Goal: Task Accomplishment & Management: Use online tool/utility

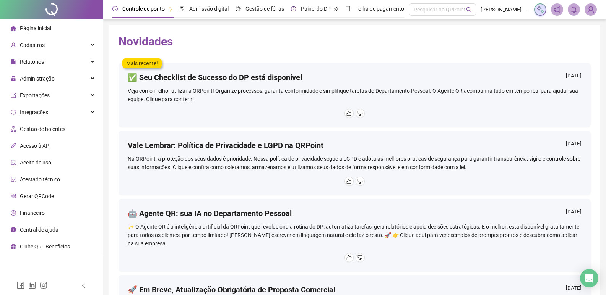
click at [308, 12] on span "Painel do DP" at bounding box center [316, 9] width 30 height 6
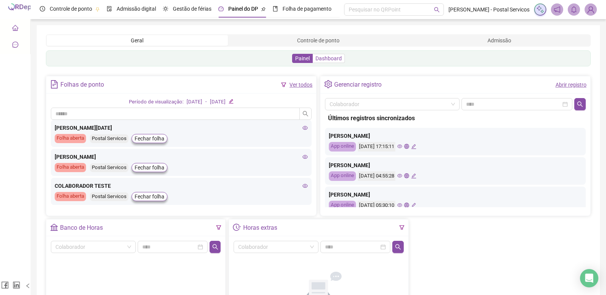
click at [334, 57] on span "Dashboard" at bounding box center [328, 58] width 26 height 6
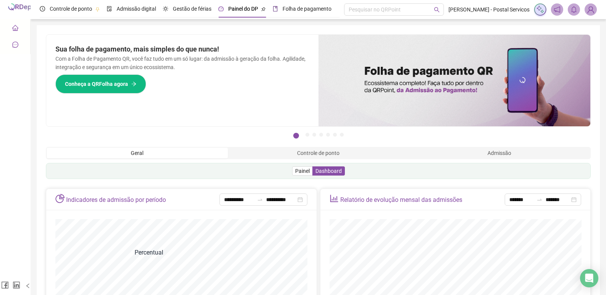
click at [294, 11] on span "Folha de pagamento" at bounding box center [306, 9] width 49 height 6
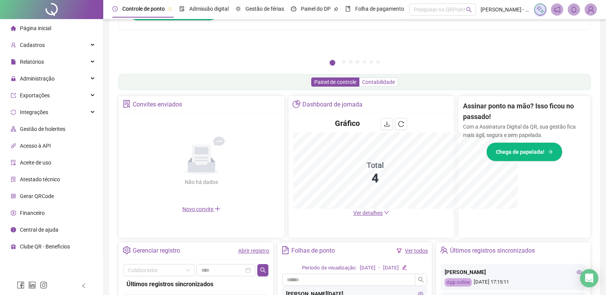
scroll to position [113, 0]
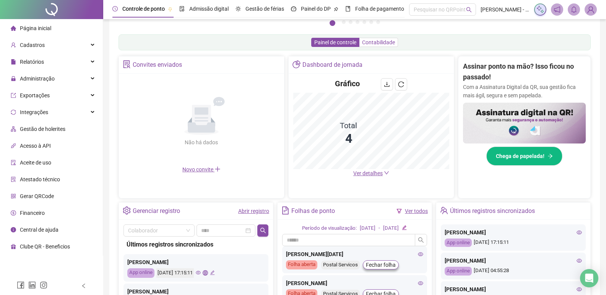
click at [375, 44] on span "Contabilidade" at bounding box center [378, 42] width 33 height 6
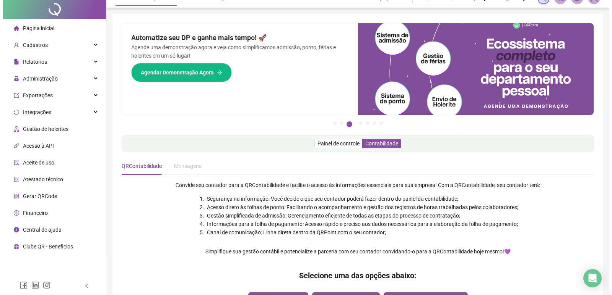
scroll to position [0, 0]
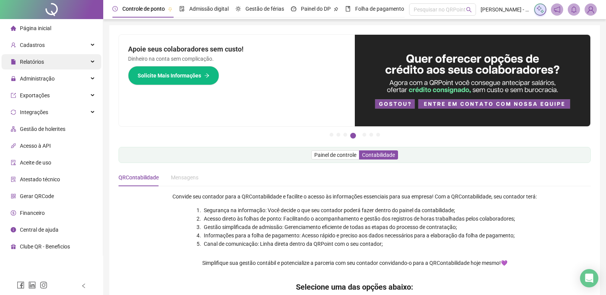
click at [76, 60] on div "Relatórios" at bounding box center [52, 61] width 100 height 15
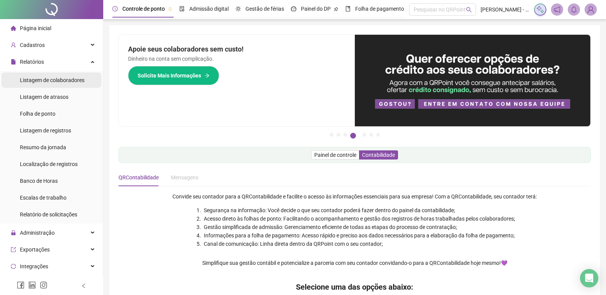
click at [73, 80] on span "Listagem de colaboradores" at bounding box center [52, 80] width 65 height 6
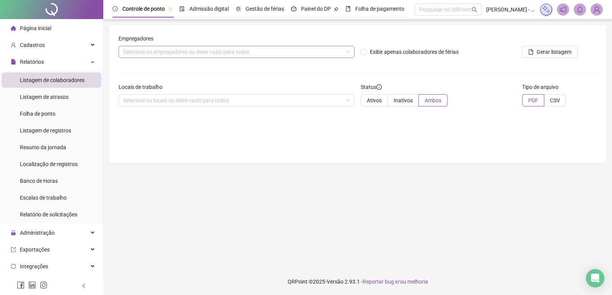
click at [205, 50] on div "Selecione os empregadores ou deixe vazio para todos" at bounding box center [236, 52] width 236 height 12
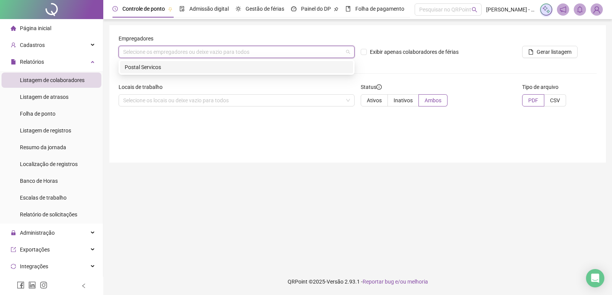
click at [162, 69] on div "Postal Servicos" at bounding box center [237, 67] width 224 height 8
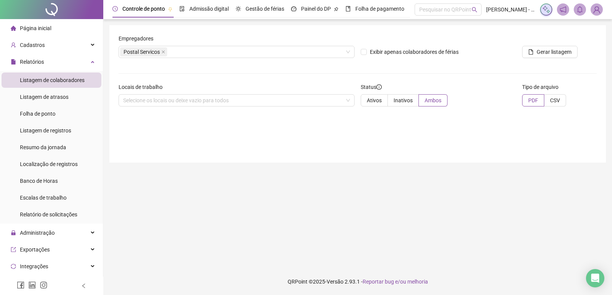
click at [269, 138] on div "Empregadores Postal Servicos Exibir apenas colaboradores de férias Gerar listag…" at bounding box center [357, 94] width 496 height 138
click at [239, 104] on div "Selecione os locais ou deixe vazio para todos" at bounding box center [236, 100] width 236 height 12
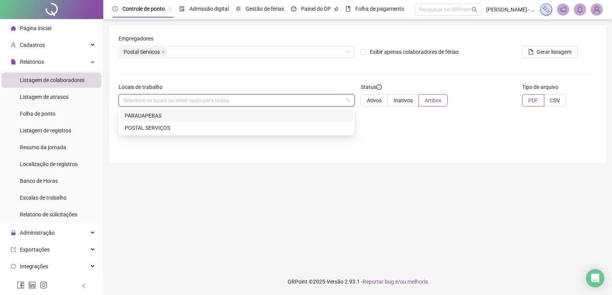
click at [239, 104] on div "Selecione os locais ou deixe vazio para todos" at bounding box center [236, 100] width 236 height 12
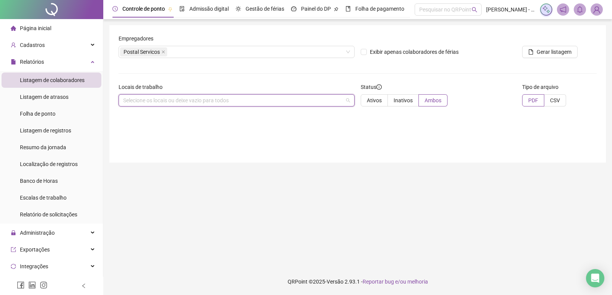
click at [331, 101] on div "Selecione os locais ou deixe vazio para todos" at bounding box center [236, 100] width 236 height 12
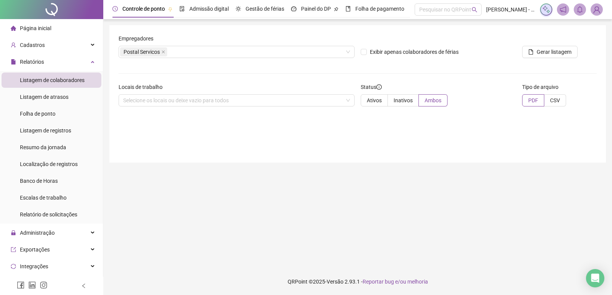
click at [417, 120] on div "Empregadores Postal Servicos Exibir apenas colaboradores de férias Gerar listag…" at bounding box center [357, 94] width 496 height 138
click at [55, 113] on span "Folha de ponto" at bounding box center [38, 114] width 36 height 6
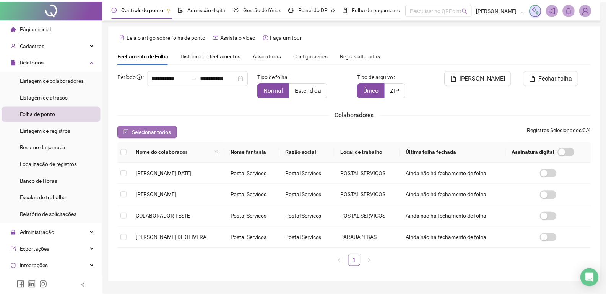
scroll to position [5, 0]
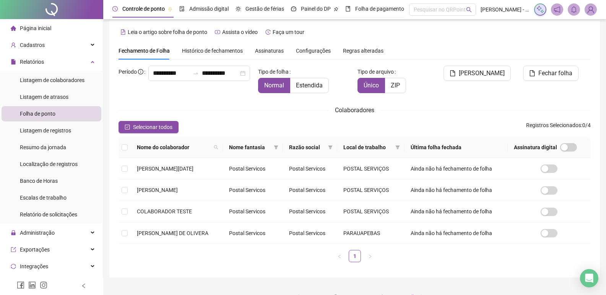
click at [118, 189] on div "Nome do colaborador Nome fantasia Razão social Local de trabalho Última folha f…" at bounding box center [354, 202] width 478 height 131
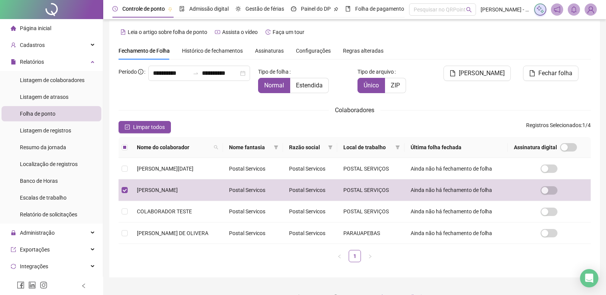
click at [293, 105] on div "Colaboradores" at bounding box center [354, 110] width 472 height 10
click at [486, 75] on span "Gerar espelho" at bounding box center [482, 73] width 46 height 9
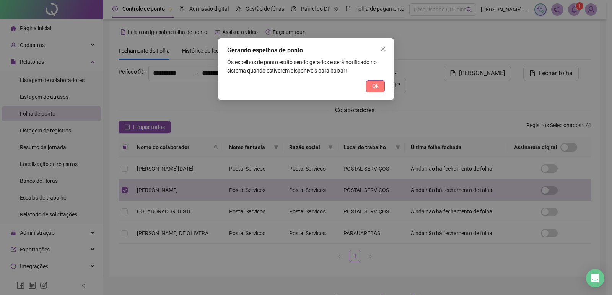
click at [378, 86] on span "Ok" at bounding box center [375, 86] width 6 height 8
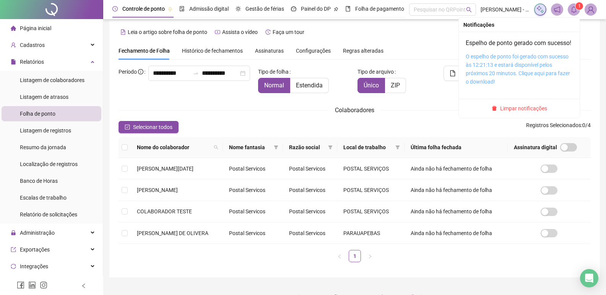
click at [500, 76] on link "O espelho de ponto foi gerado com sucesso às 12:21:13 e estará disponível pelos…" at bounding box center [518, 69] width 104 height 31
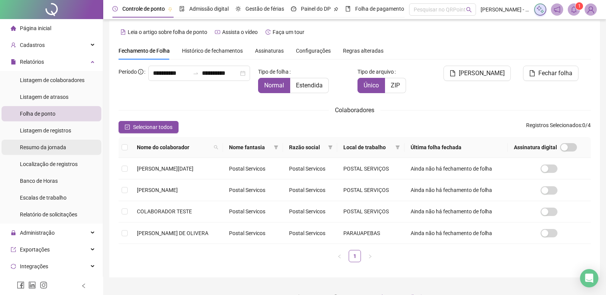
click at [43, 149] on span "Resumo da jornada" at bounding box center [43, 147] width 46 height 6
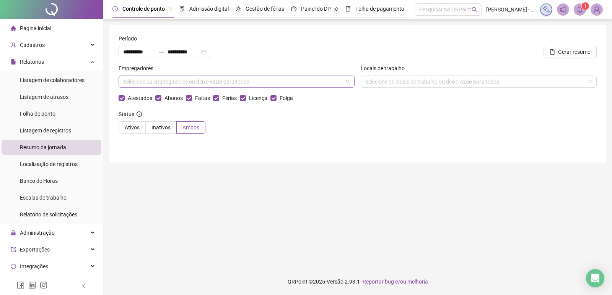
click at [306, 80] on div "Selecione os empregadores ou deixe vazio para todos" at bounding box center [236, 82] width 236 height 12
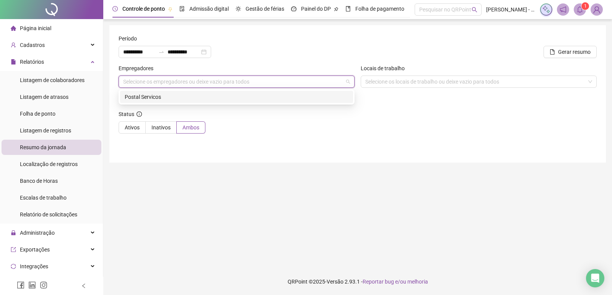
click at [191, 96] on div "Postal Servicos" at bounding box center [237, 97] width 224 height 8
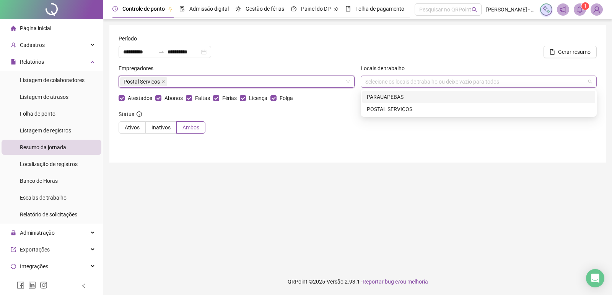
click at [456, 86] on div "Selecione os locais de trabalho ou deixe vazio para todos" at bounding box center [478, 82] width 236 height 12
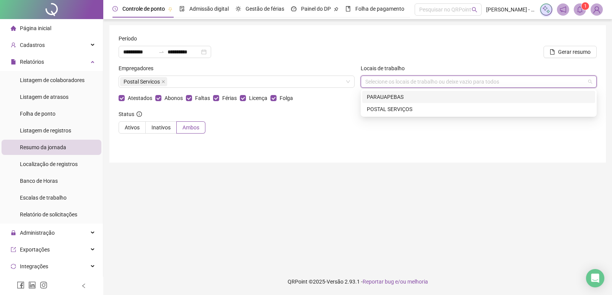
click at [402, 97] on div "PARAUAPEBAS" at bounding box center [479, 97] width 224 height 8
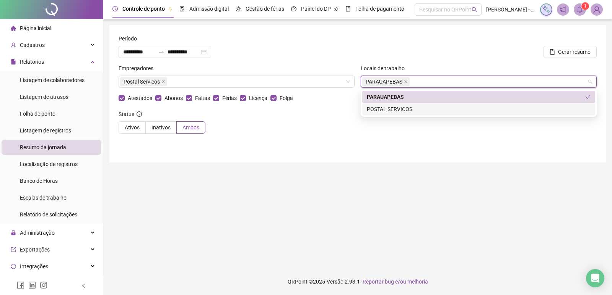
click at [436, 109] on div "POSTAL SERVIÇOS" at bounding box center [479, 109] width 224 height 8
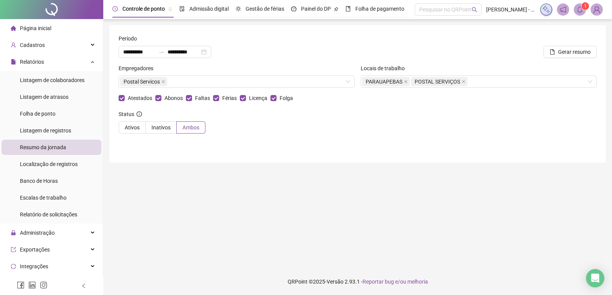
click at [268, 142] on div "**********" at bounding box center [357, 94] width 496 height 138
click at [127, 127] on span "Ativos" at bounding box center [132, 128] width 15 height 6
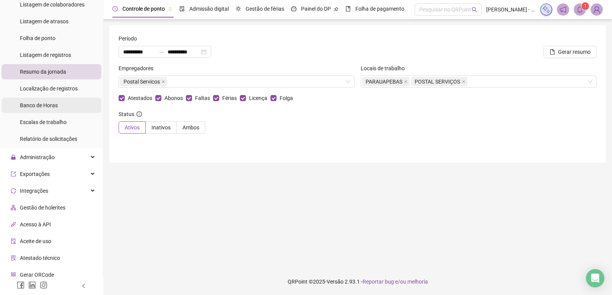
scroll to position [76, 0]
click at [56, 105] on span "Banco de Horas" at bounding box center [39, 105] width 38 height 6
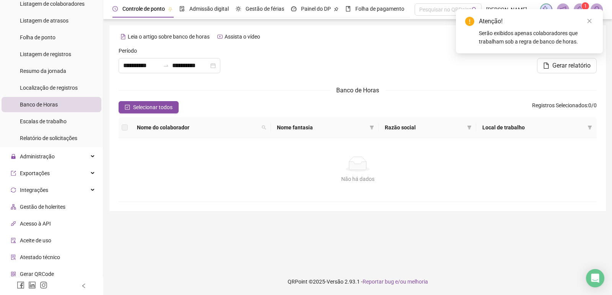
type input "**********"
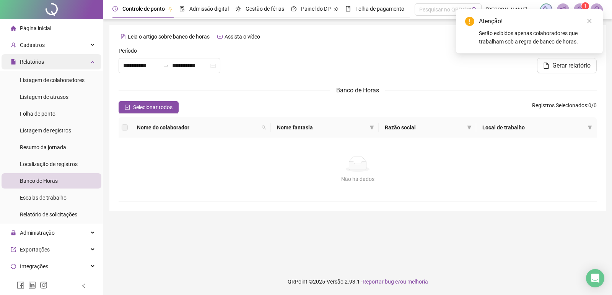
click at [81, 65] on div "Relatórios" at bounding box center [52, 61] width 100 height 15
